Goal: Information Seeking & Learning: Learn about a topic

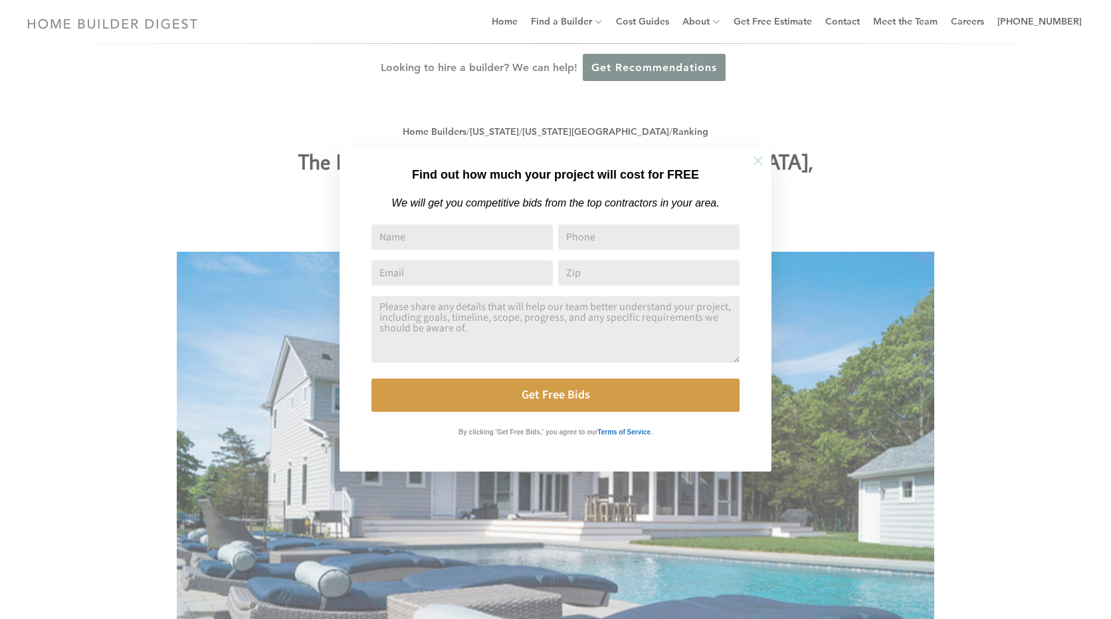
drag, startPoint x: 764, startPoint y: 160, endPoint x: 757, endPoint y: 160, distance: 7.3
click at [763, 160] on icon at bounding box center [758, 160] width 15 height 15
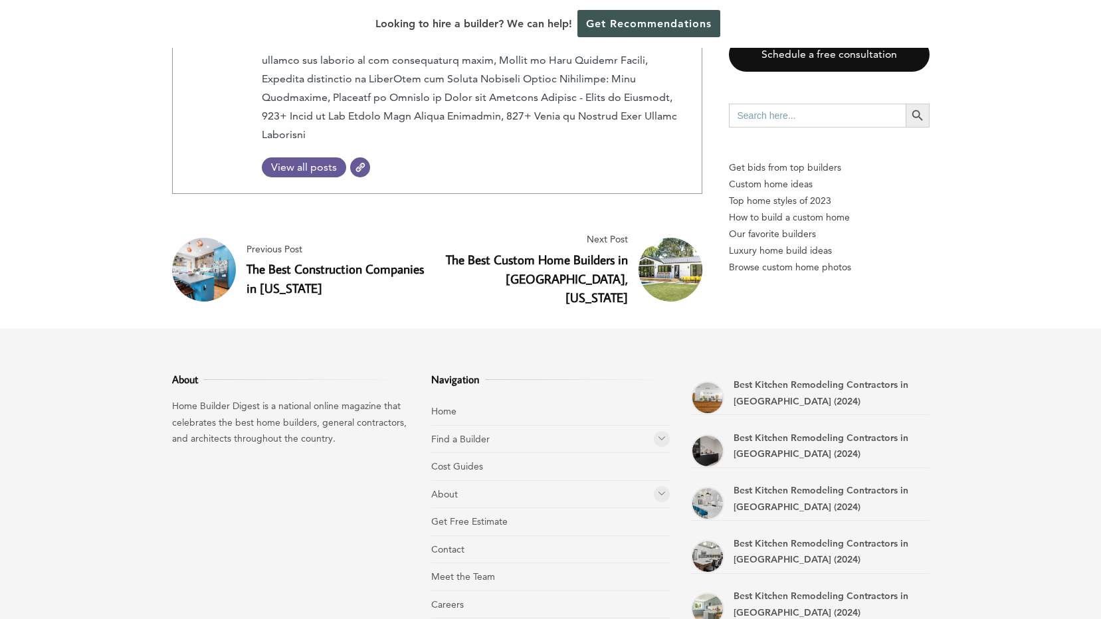
scroll to position [4849, 0]
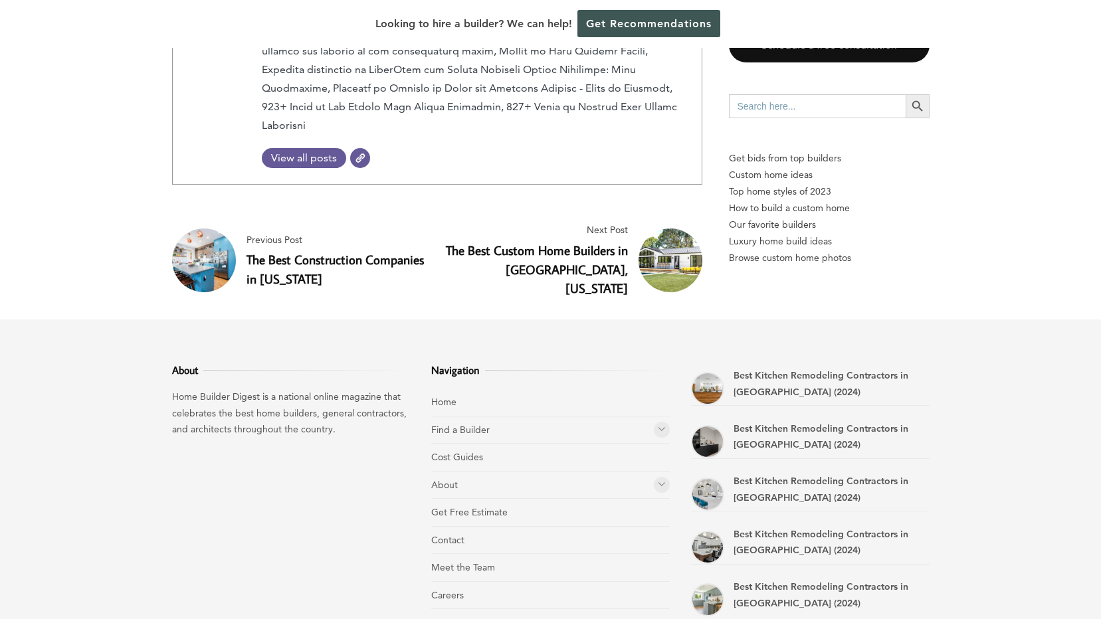
click at [377, 251] on link "The Best Construction Companies in [US_STATE]" at bounding box center [334, 269] width 177 height 36
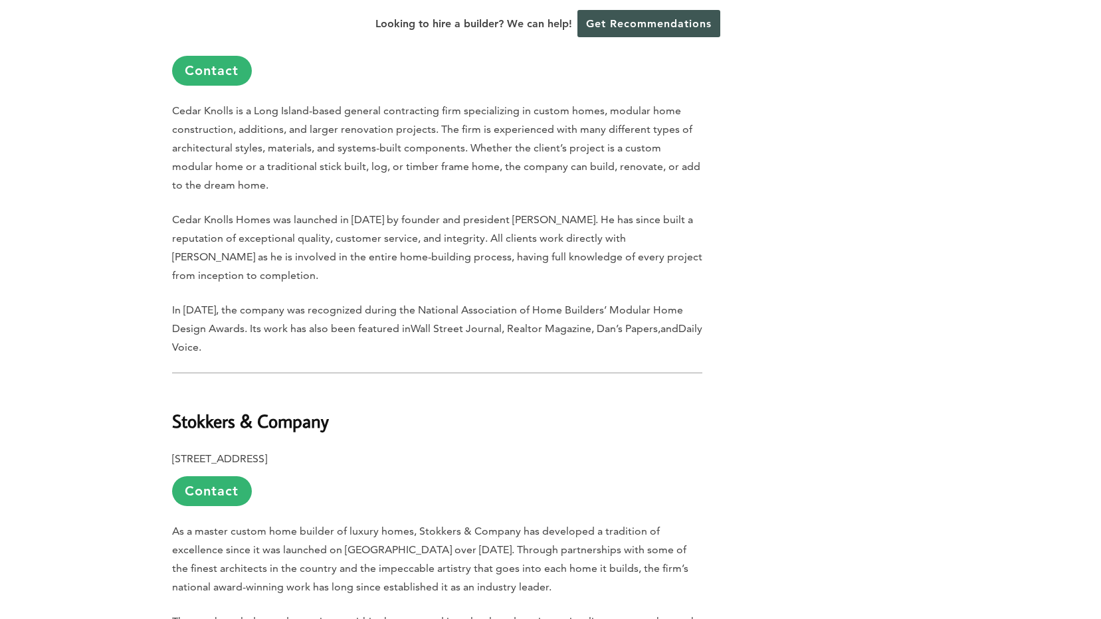
scroll to position [0, 0]
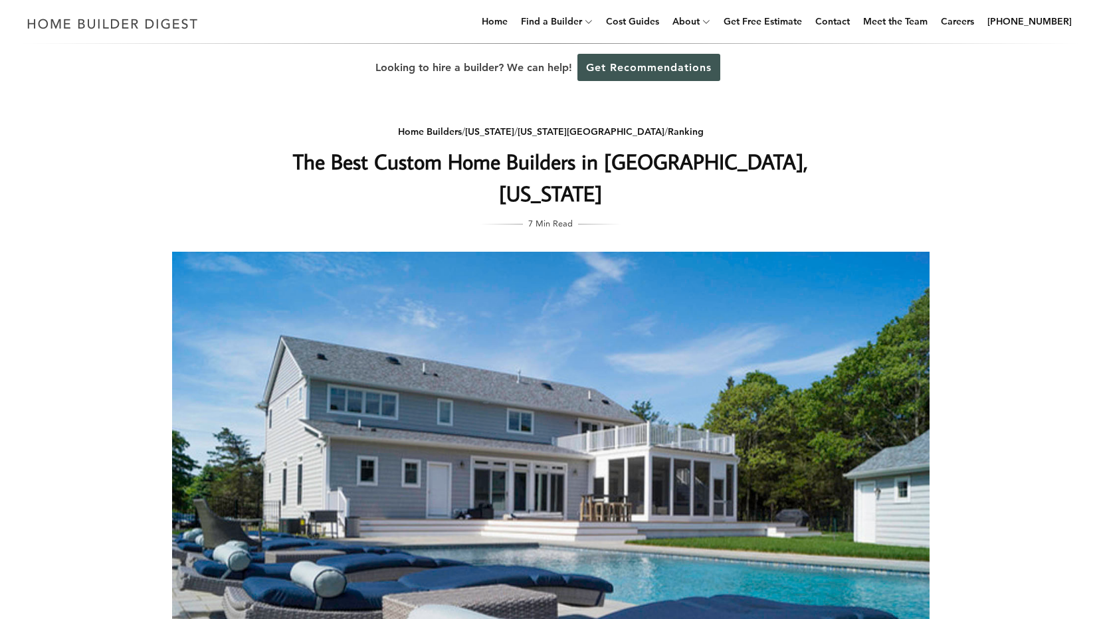
click at [744, 165] on h1 "The Best Custom Home Builders in [GEOGRAPHIC_DATA], [US_STATE]" at bounding box center [551, 177] width 530 height 64
click at [711, 56] on link "Rankings" at bounding box center [741, 57] width 159 height 27
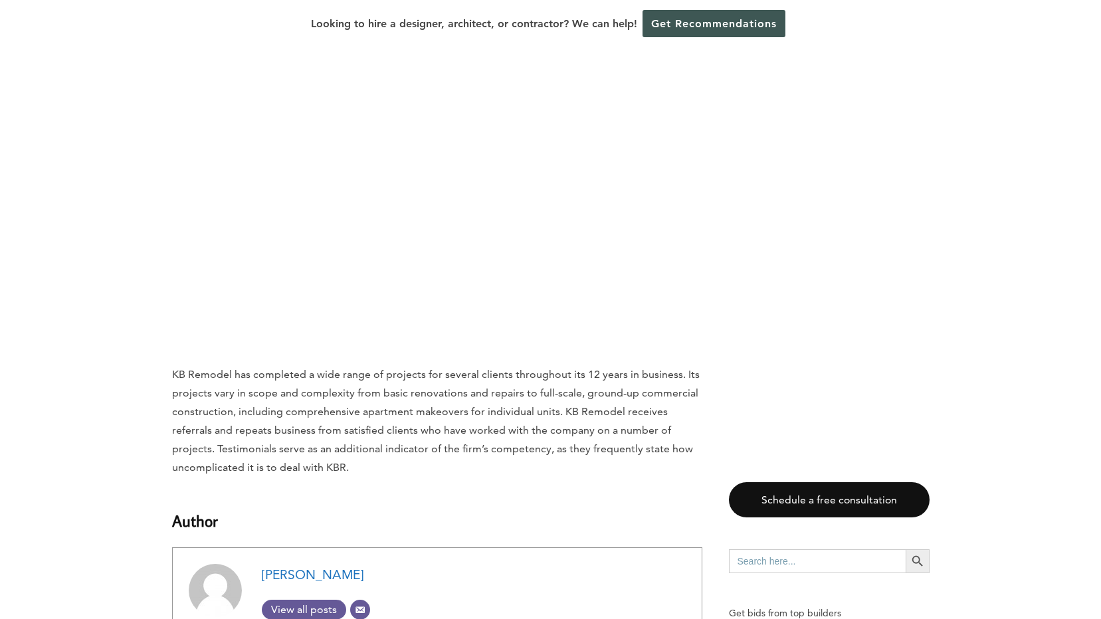
scroll to position [7971, 0]
